Goal: Navigation & Orientation: Find specific page/section

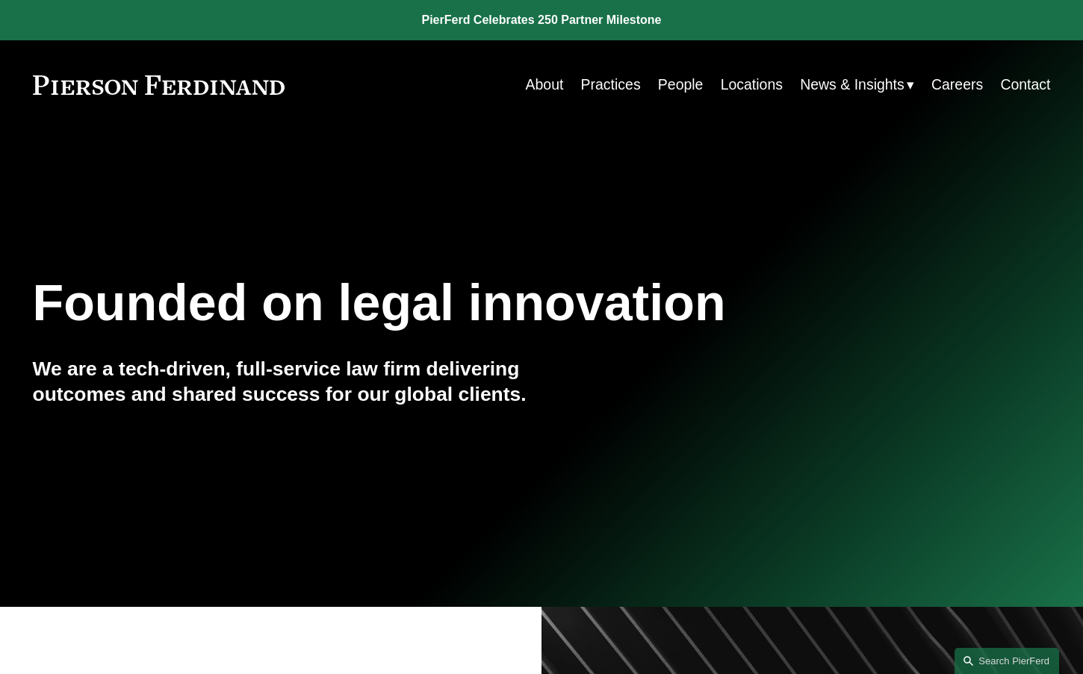
click at [667, 86] on link "People" at bounding box center [681, 84] width 46 height 29
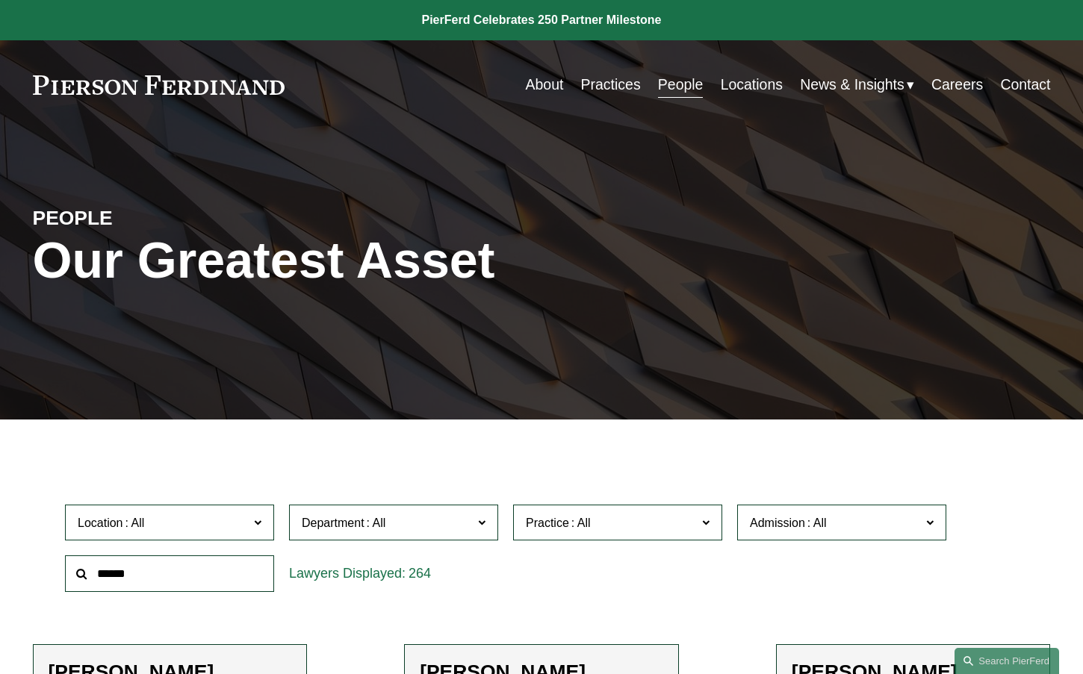
click at [214, 527] on span "Location" at bounding box center [163, 523] width 171 height 20
click at [870, 526] on span "Admission" at bounding box center [835, 523] width 171 height 20
click at [855, 516] on span "Admission" at bounding box center [835, 523] width 171 height 20
drag, startPoint x: 901, startPoint y: 186, endPoint x: 892, endPoint y: 172, distance: 16.8
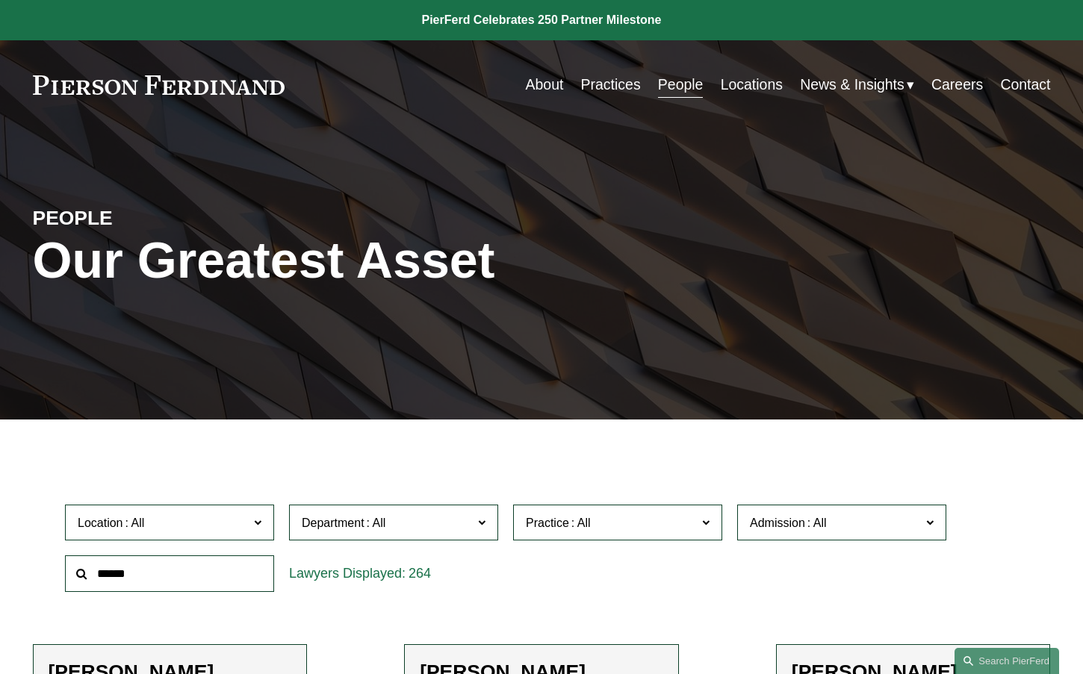
click at [901, 178] on div "PEOPLE Our Greatest Asset" at bounding box center [541, 274] width 1083 height 219
click at [535, 87] on link "About" at bounding box center [545, 84] width 38 height 29
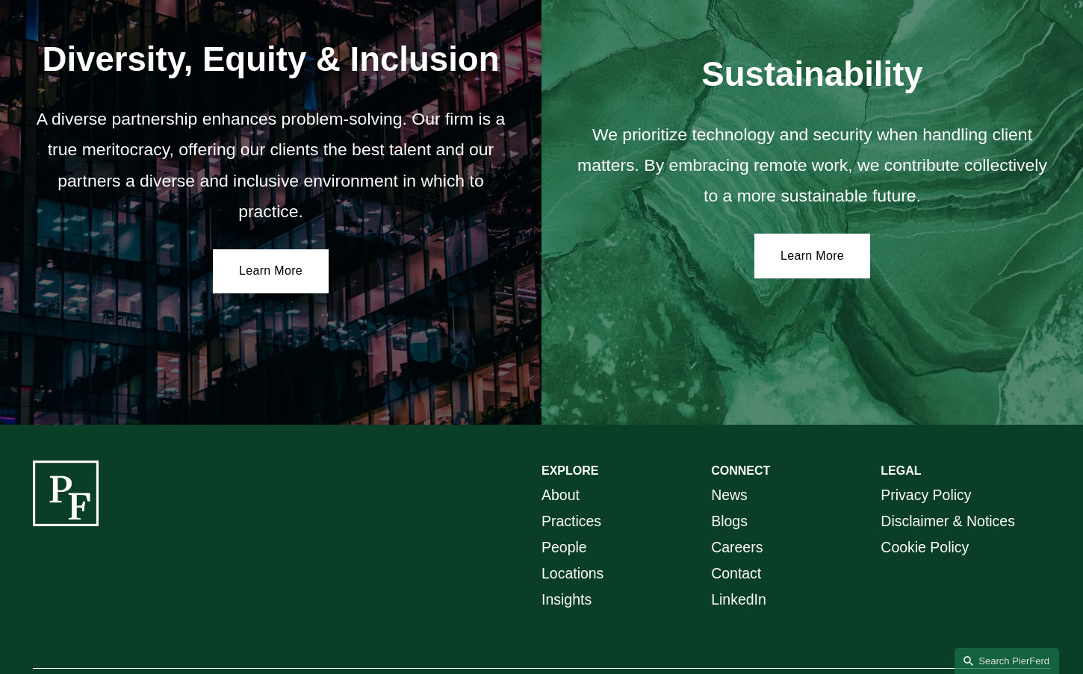
scroll to position [2602, 0]
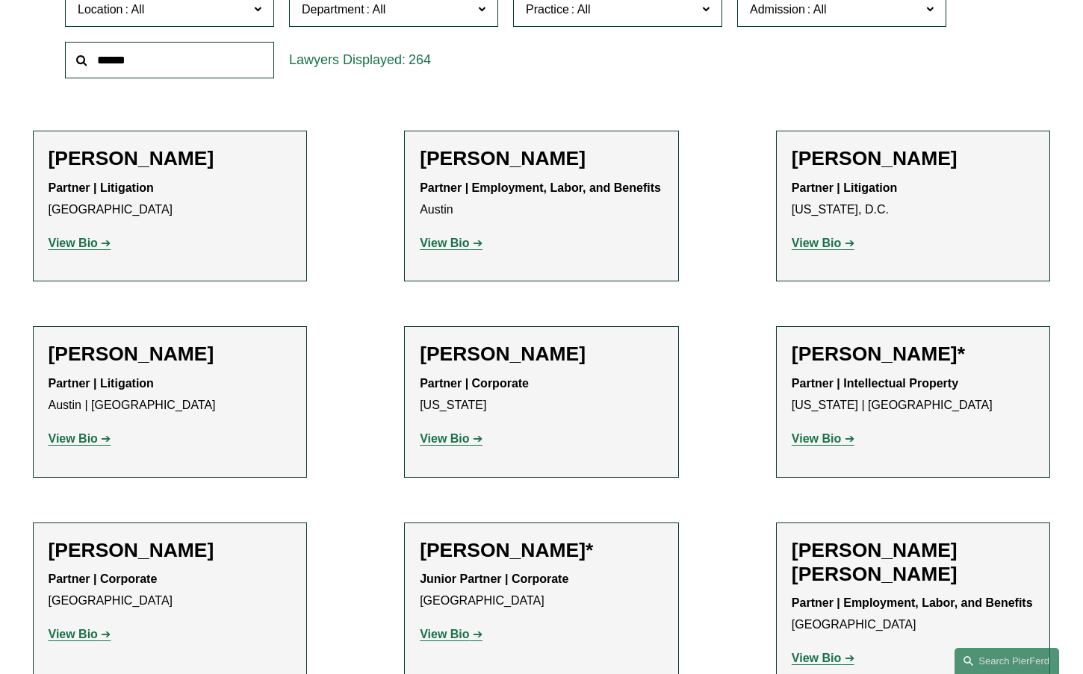
scroll to position [747, 0]
